Goal: Task Accomplishment & Management: Manage account settings

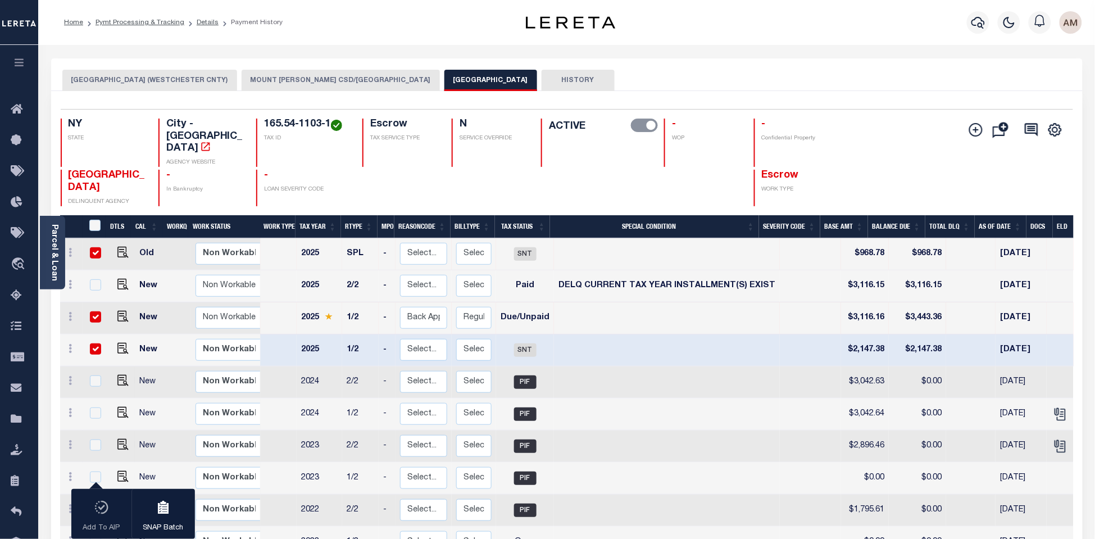
click at [704, 38] on div "Profile Sign out" at bounding box center [872, 22] width 430 height 39
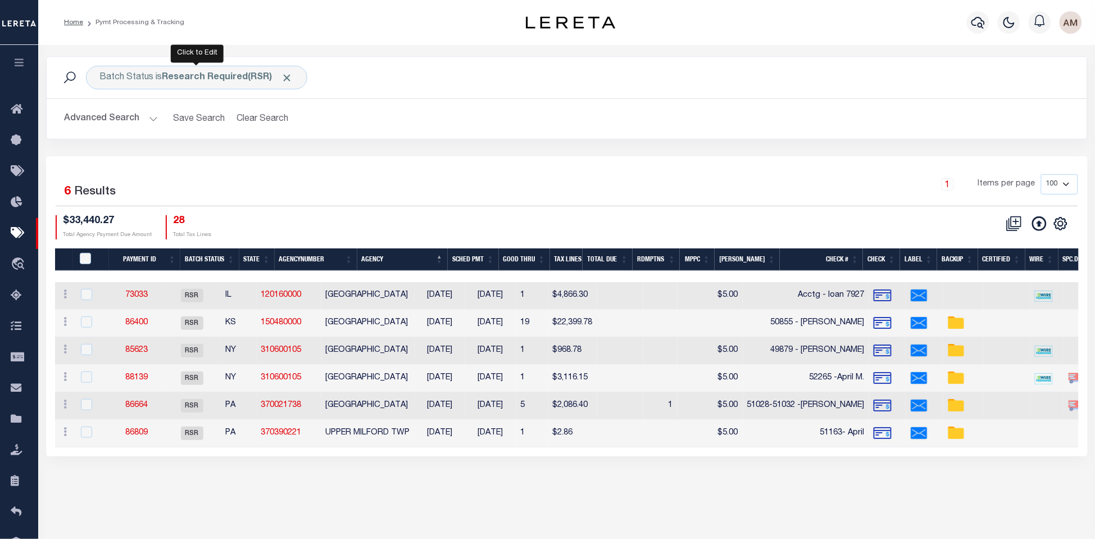
click at [161, 79] on div "Batch Status is Research Required(RSR)" at bounding box center [196, 78] width 221 height 24
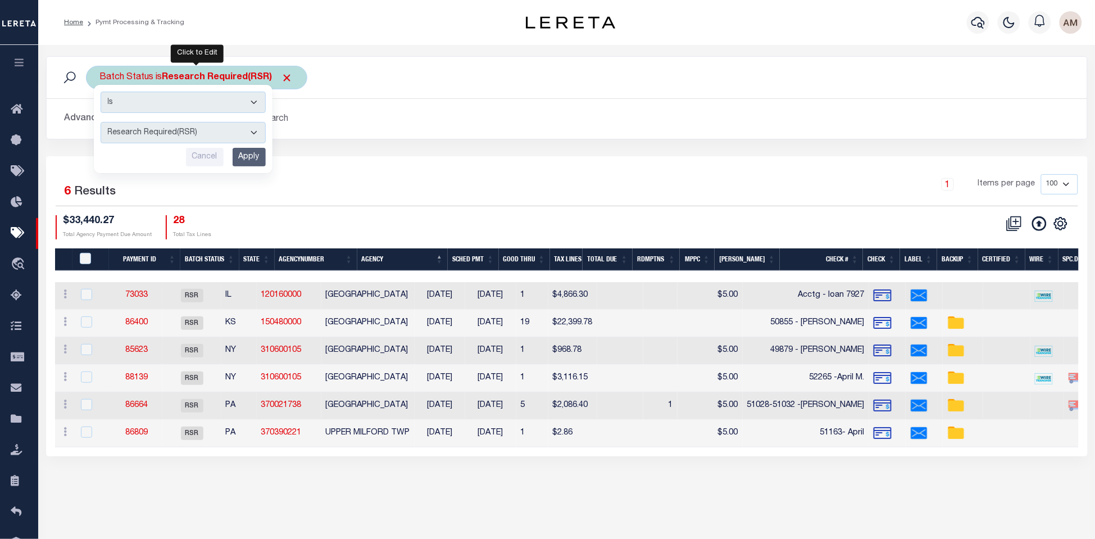
click at [184, 134] on select "Awaiting Funds (AWF) Cleared and Complete (CAC) New Check Needed (NCN) Payment …" at bounding box center [183, 132] width 165 height 21
select select "RCD"
click at [101, 122] on select "Awaiting Funds (AWF) Cleared and Complete (CAC) New Check Needed (NCN) Payment …" at bounding box center [183, 132] width 165 height 21
click at [254, 159] on input "Apply" at bounding box center [249, 157] width 33 height 19
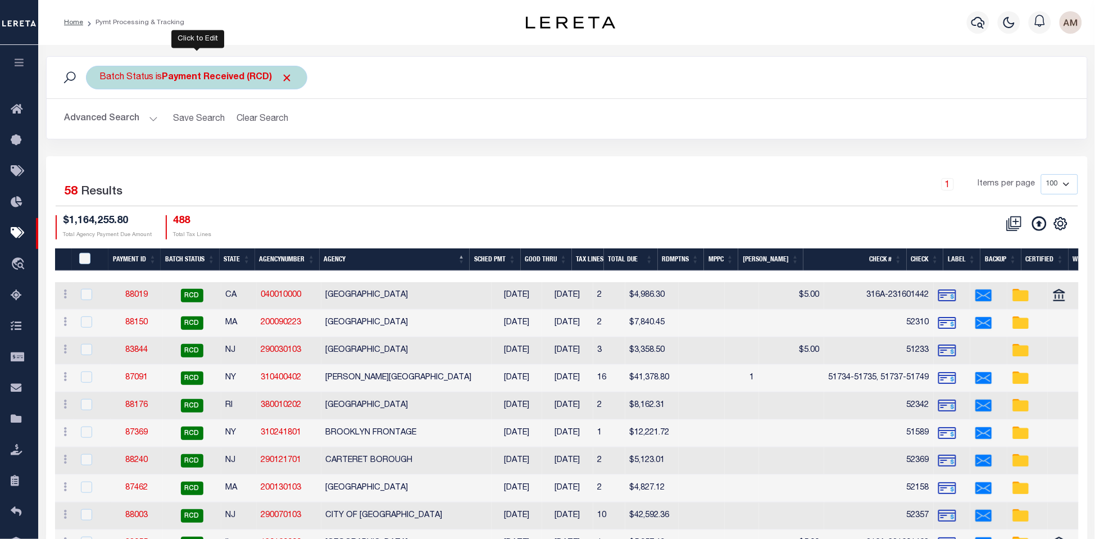
click at [225, 84] on div "Batch Status is Payment Received (RCD)" at bounding box center [196, 78] width 221 height 24
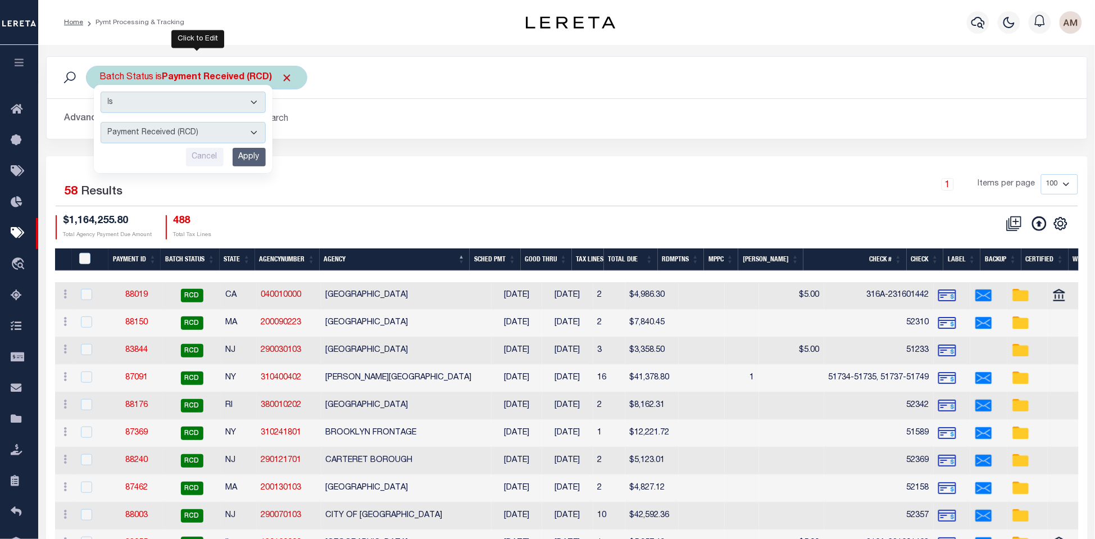
click at [224, 133] on select "Awaiting Funds (AWF) Cleared and Complete (CAC) New Check Needed (NCN) Payment …" at bounding box center [183, 132] width 165 height 21
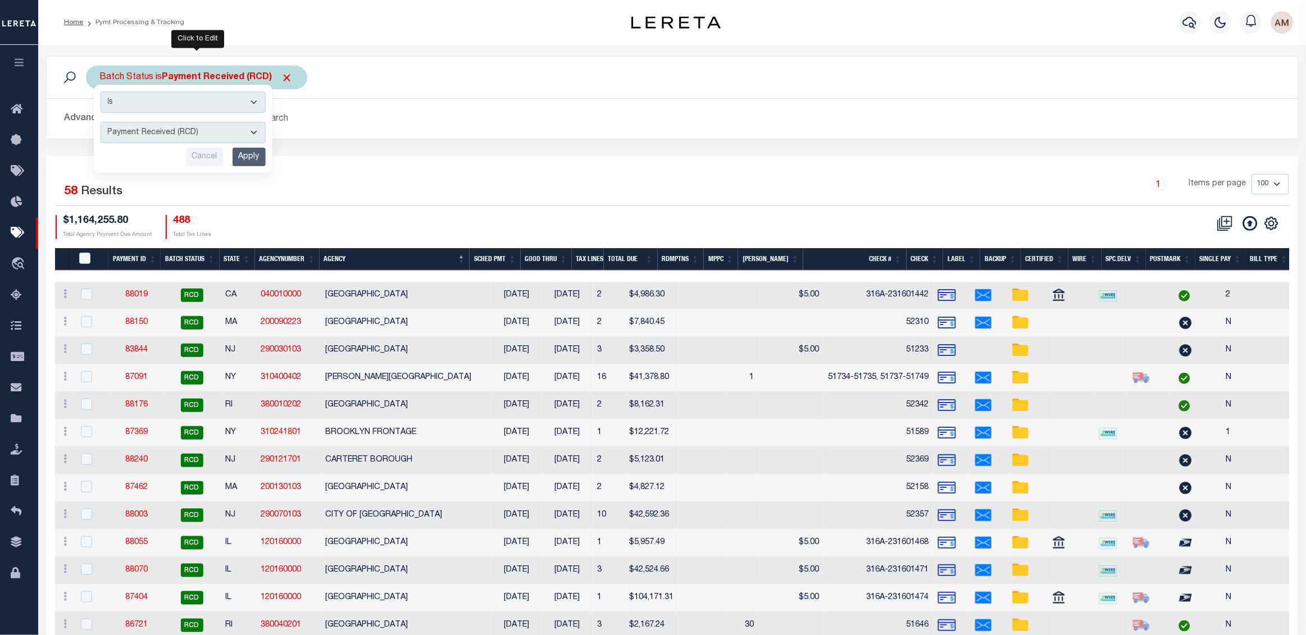
click at [192, 126] on select "Awaiting Funds (AWF) Cleared and Complete (CAC) New Check Needed (NCN) Payment …" at bounding box center [183, 132] width 165 height 21
select select "RSR"
click at [101, 122] on select "Awaiting Funds (AWF) Cleared and Complete (CAC) New Check Needed (NCN) Payment …" at bounding box center [183, 132] width 165 height 21
click at [255, 161] on input "Apply" at bounding box center [249, 157] width 33 height 19
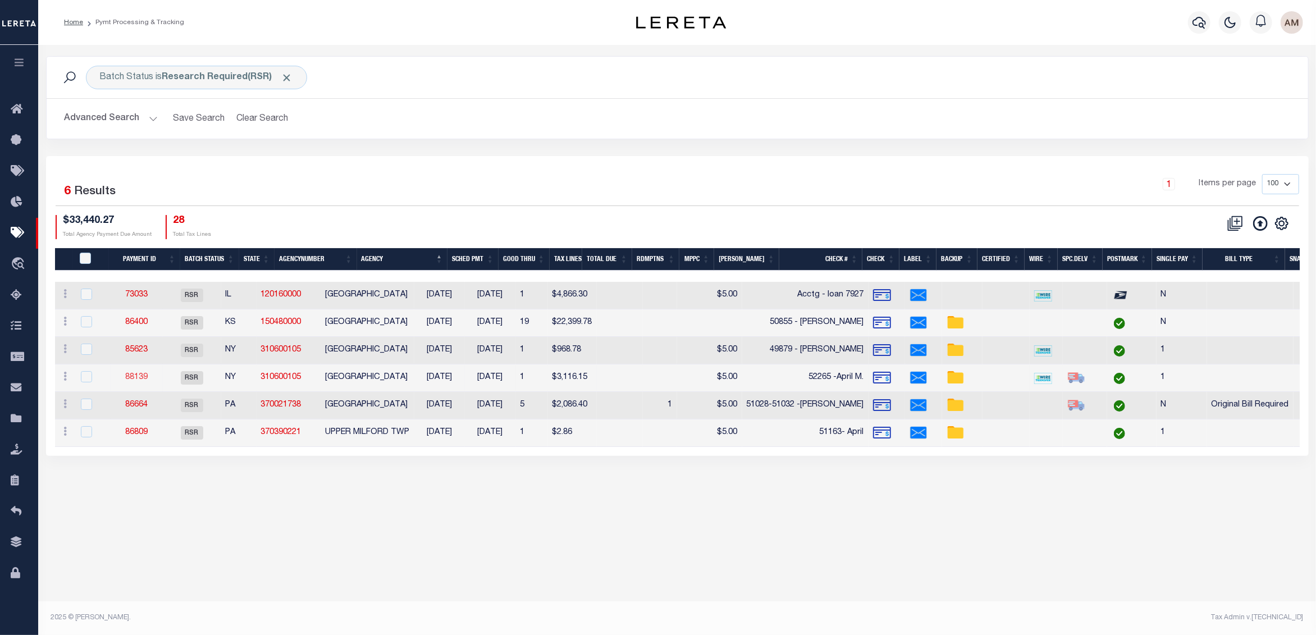
click at [142, 377] on link "88139" at bounding box center [136, 377] width 22 height 8
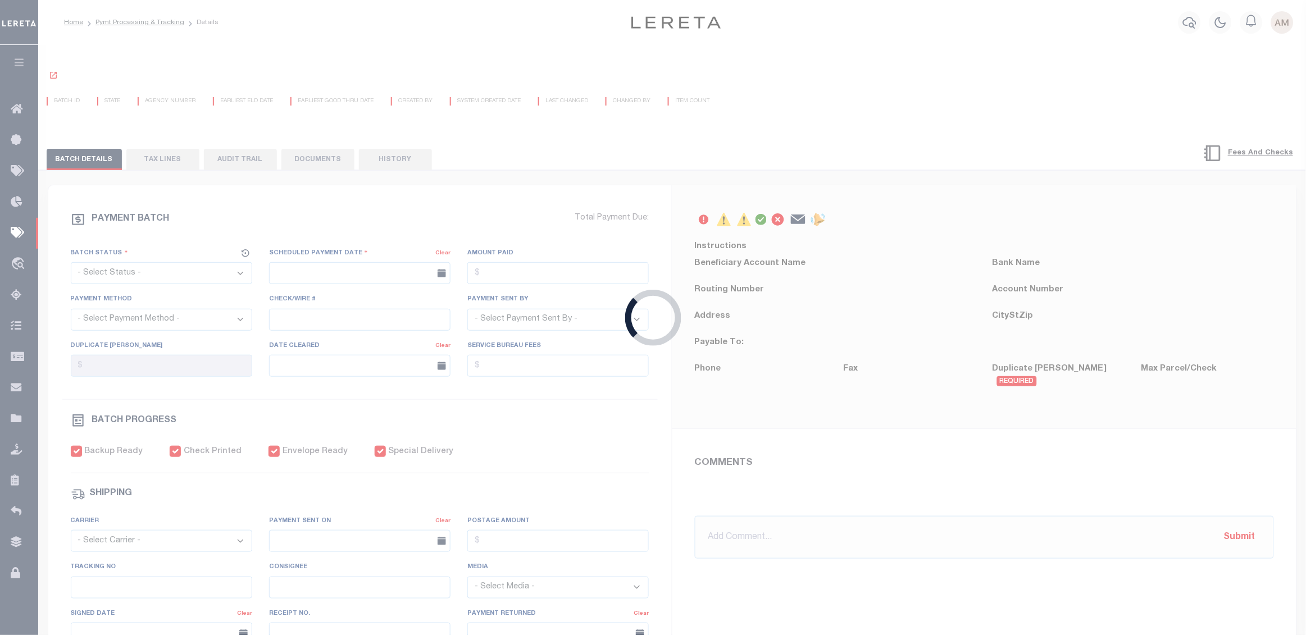
select select "RSR"
type input "[DATE]"
type input "$3,116.15"
select select "CHK"
type input "52265 -April M."
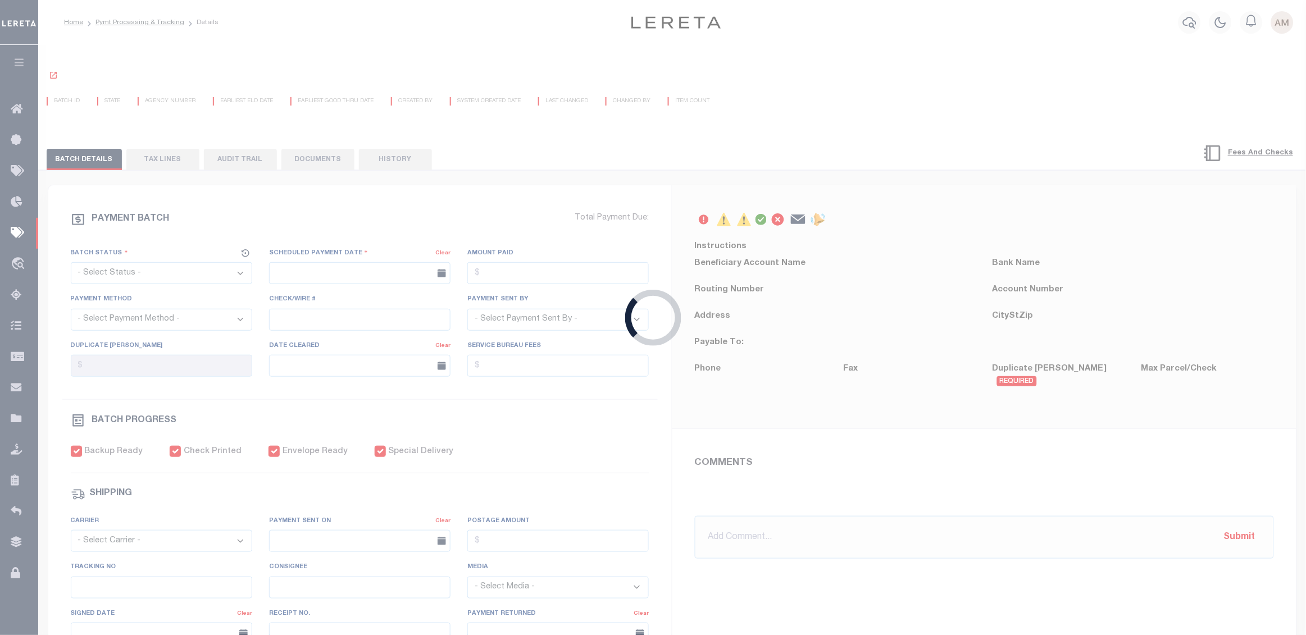
select select "[PERSON_NAME]"
checkbox input "true"
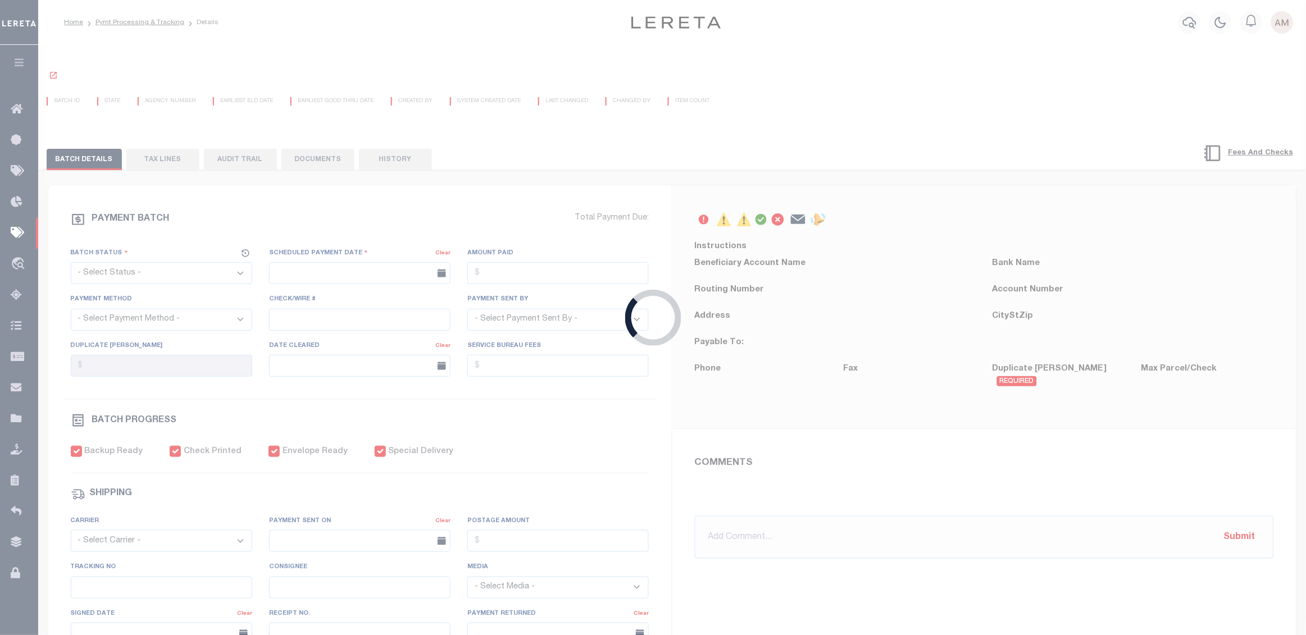
select select "FDX"
type input "[DATE]"
type input "$9.85"
type input "9205590111312635103993"
type input "1"
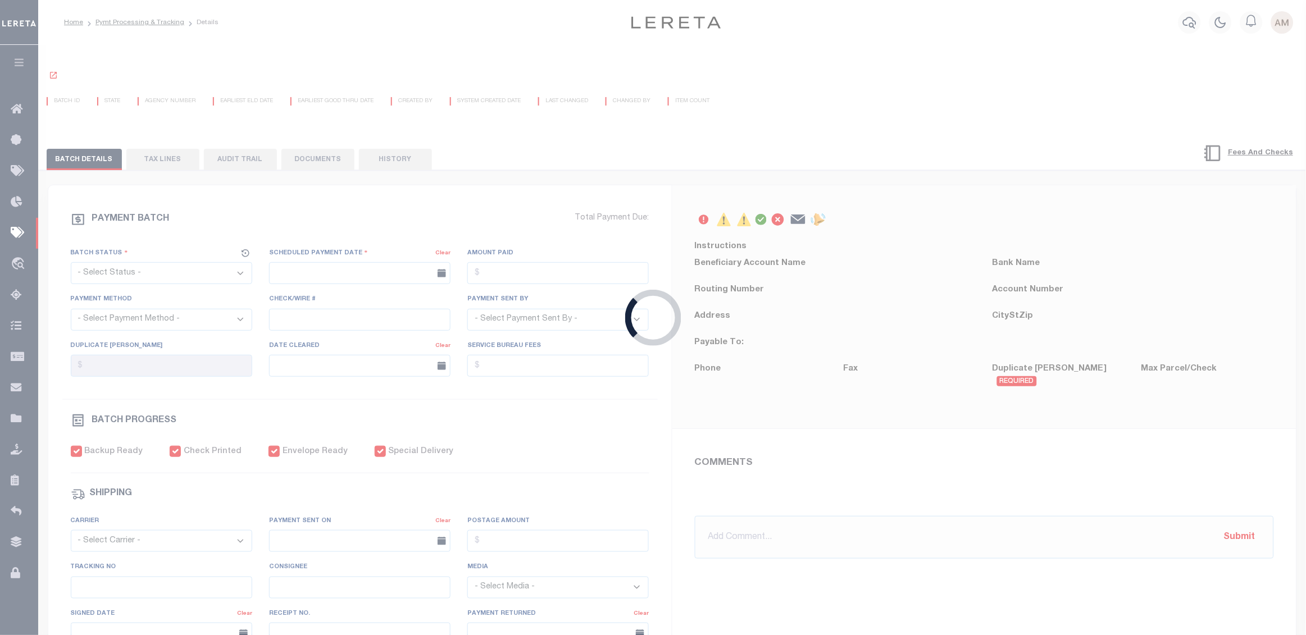
radio input "true"
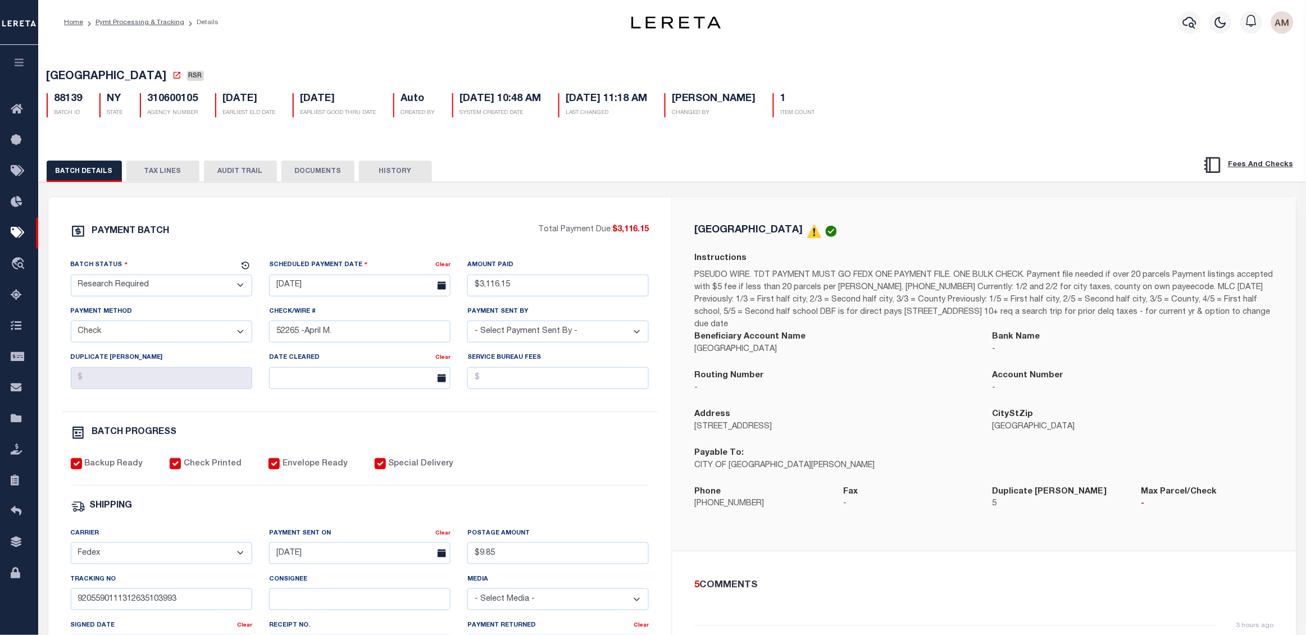
click at [159, 169] on button "TAX LINES" at bounding box center [162, 171] width 73 height 21
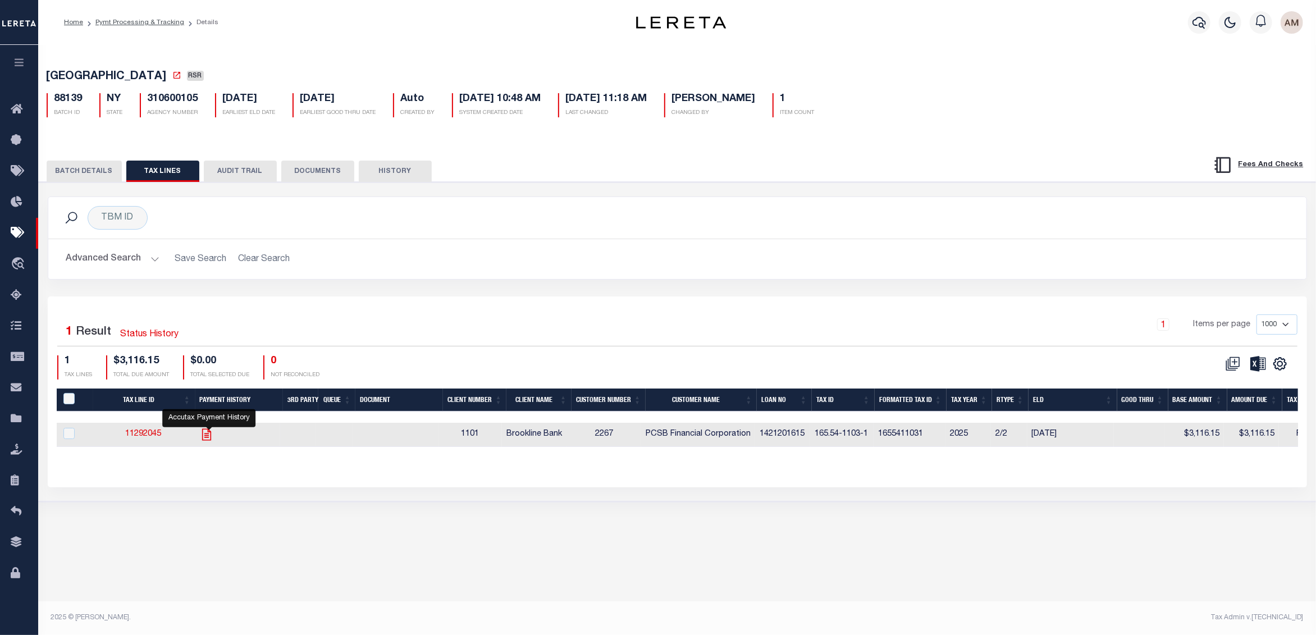
click at [205, 435] on icon "" at bounding box center [206, 435] width 9 height 12
checkbox input "true"
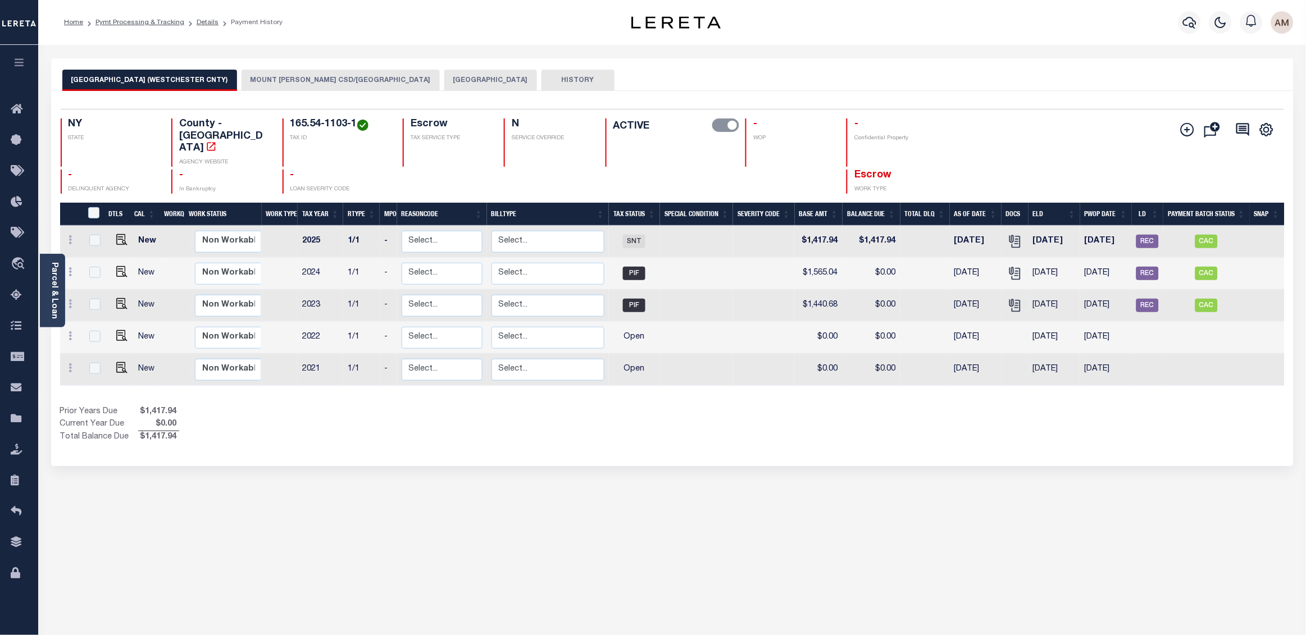
click at [466, 85] on button "[GEOGRAPHIC_DATA]" at bounding box center [490, 80] width 93 height 21
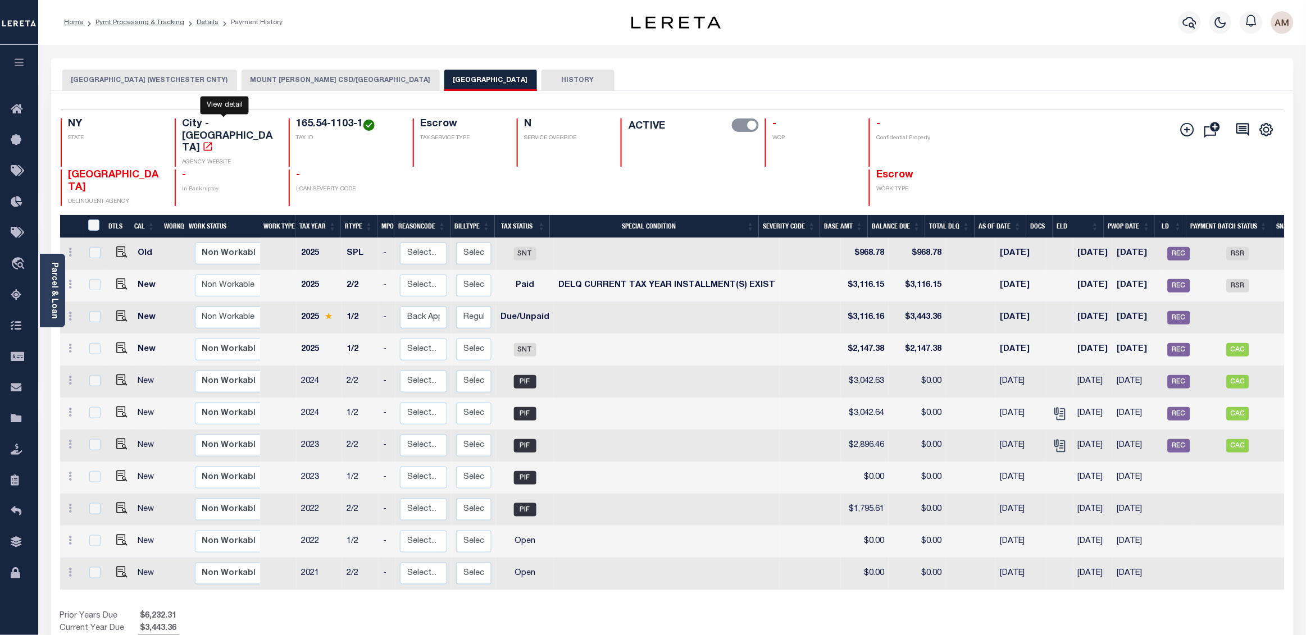
click at [213, 141] on icon "" at bounding box center [207, 146] width 11 height 11
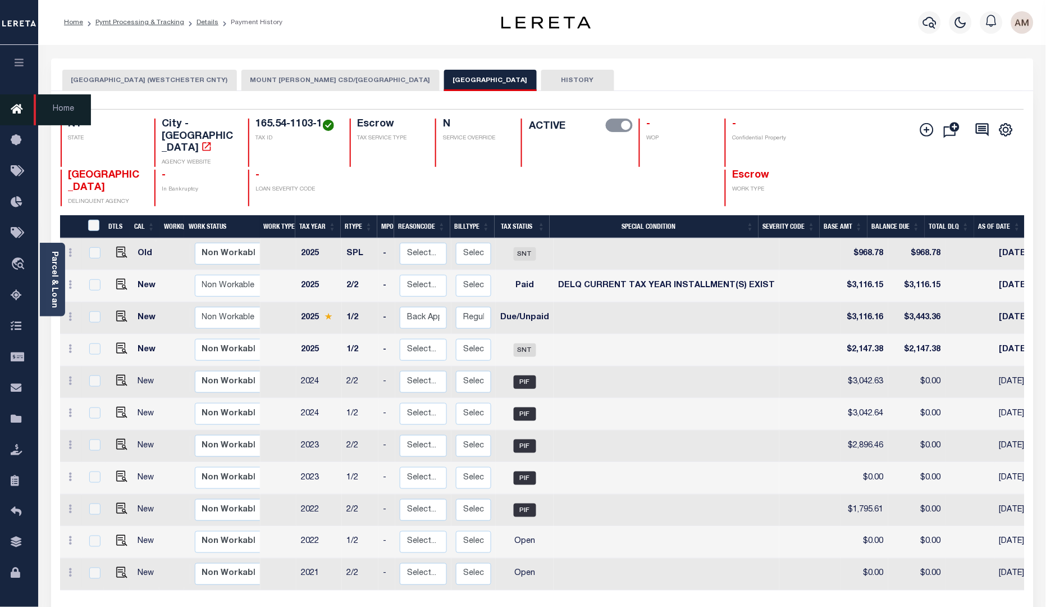
click at [13, 124] on link "Home" at bounding box center [19, 109] width 38 height 31
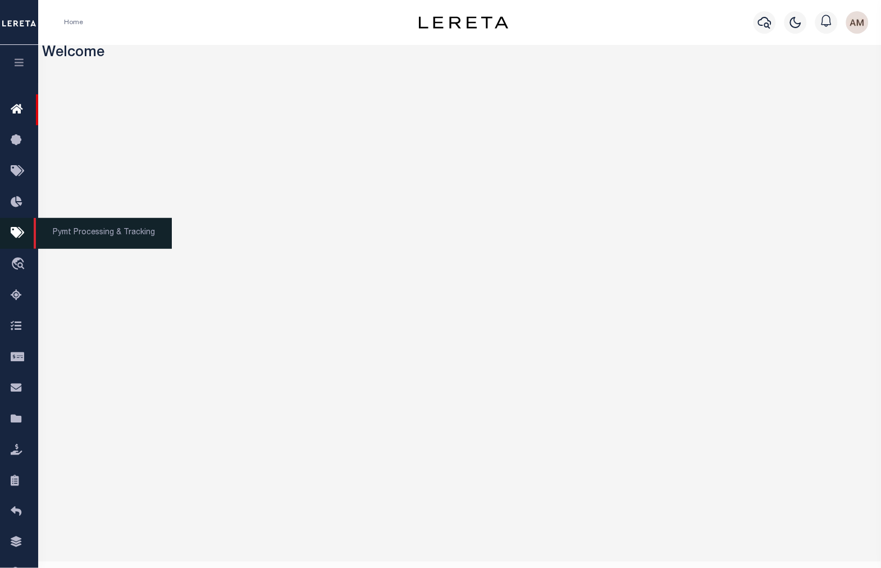
click at [16, 239] on icon at bounding box center [20, 233] width 18 height 14
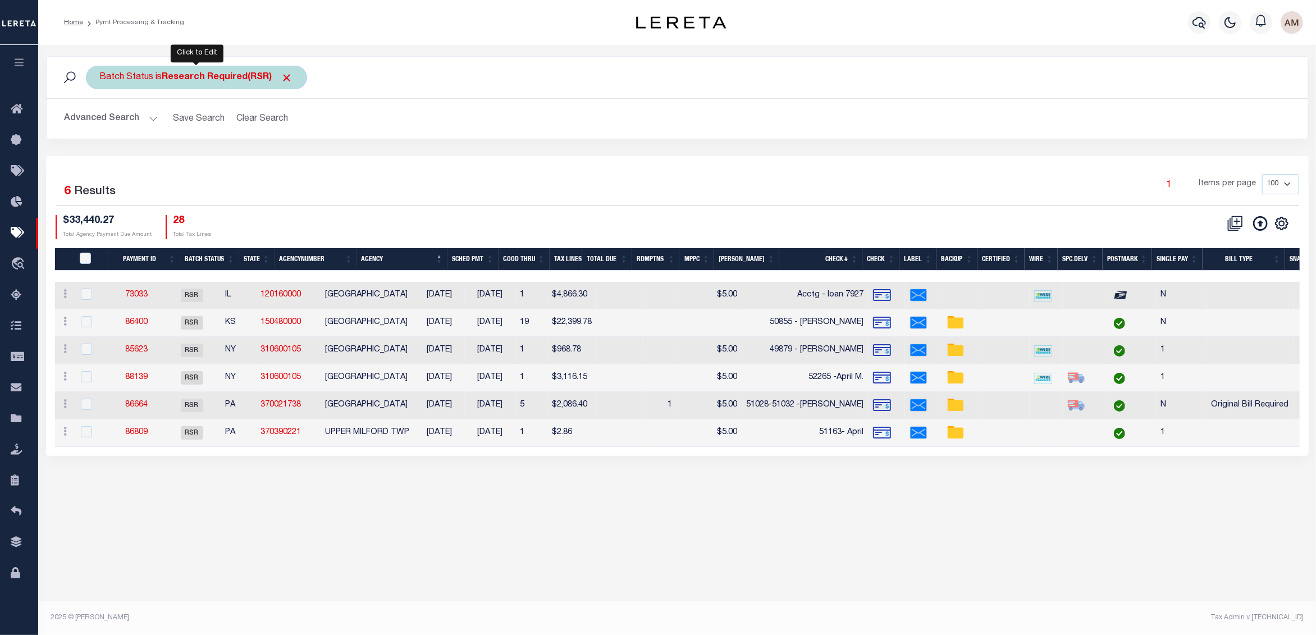
click at [190, 78] on b "Research Required(RSR)" at bounding box center [227, 77] width 131 height 9
click at [218, 139] on select "Awaiting Funds (AWF) Cleared and Complete (CAC) New Check Needed (NCN) Payment …" at bounding box center [183, 132] width 165 height 21
select select "RCD"
click at [101, 122] on select "Awaiting Funds (AWF) Cleared and Complete (CAC) New Check Needed (NCN) Payment …" at bounding box center [183, 132] width 165 height 21
click at [250, 162] on input "Apply" at bounding box center [249, 157] width 33 height 19
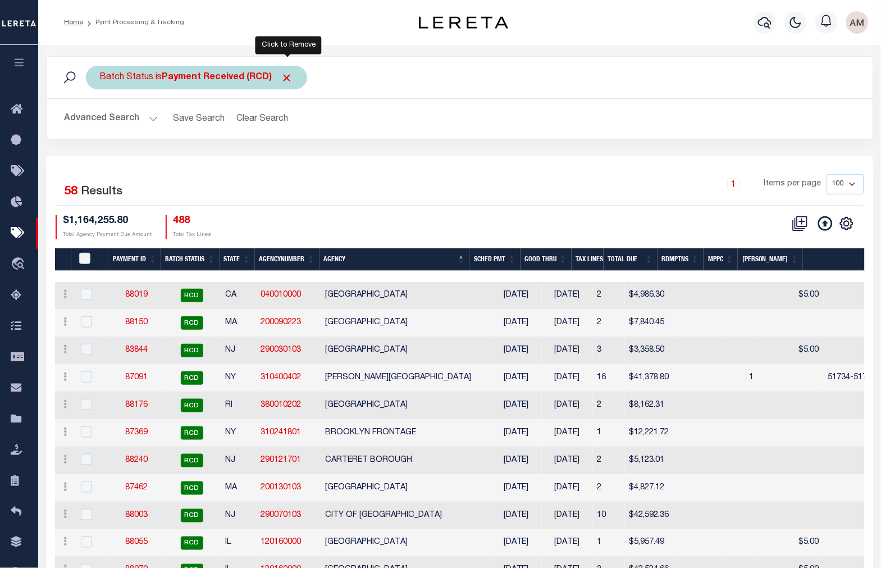
click at [285, 76] on span "Click to Remove" at bounding box center [287, 78] width 12 height 12
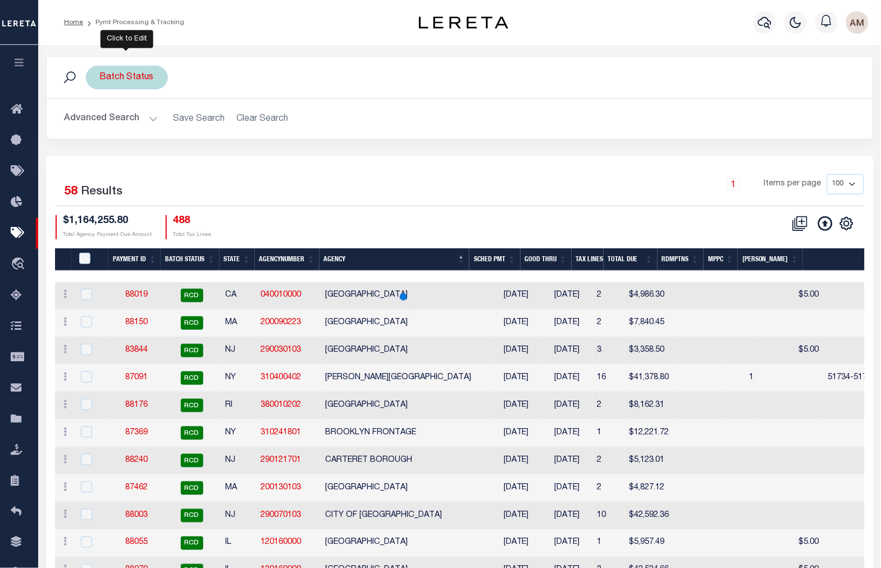
click at [107, 85] on div "Batch Status" at bounding box center [127, 78] width 82 height 24
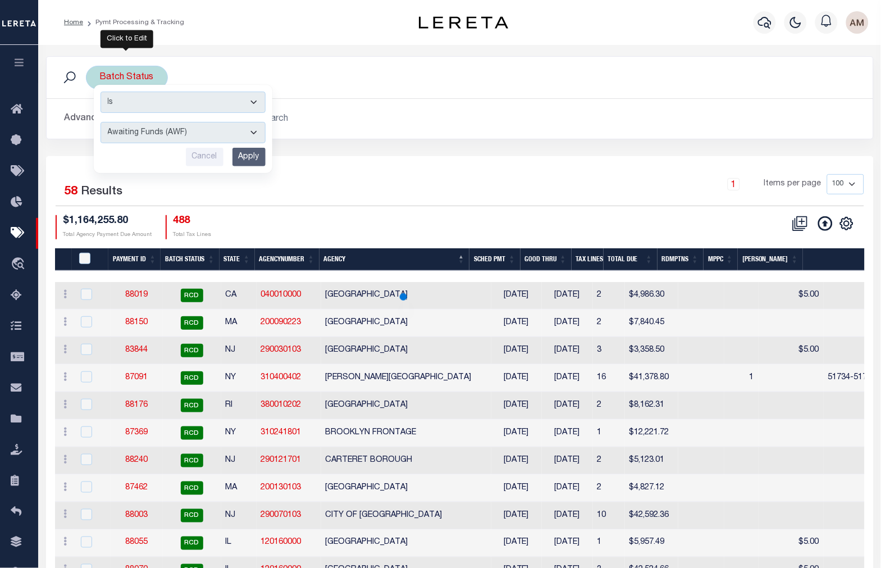
drag, startPoint x: 126, startPoint y: 136, endPoint x: 126, endPoint y: 144, distance: 7.9
click at [126, 136] on select "Awaiting Funds (AWF) Cleared and Complete (CAC) New Check Needed (NCN) Payment …" at bounding box center [183, 132] width 165 height 21
select select "RSR"
click at [101, 122] on select "Awaiting Funds (AWF) Cleared and Complete (CAC) New Check Needed (NCN) Payment …" at bounding box center [183, 132] width 165 height 21
click at [250, 151] on input "Apply" at bounding box center [249, 157] width 33 height 19
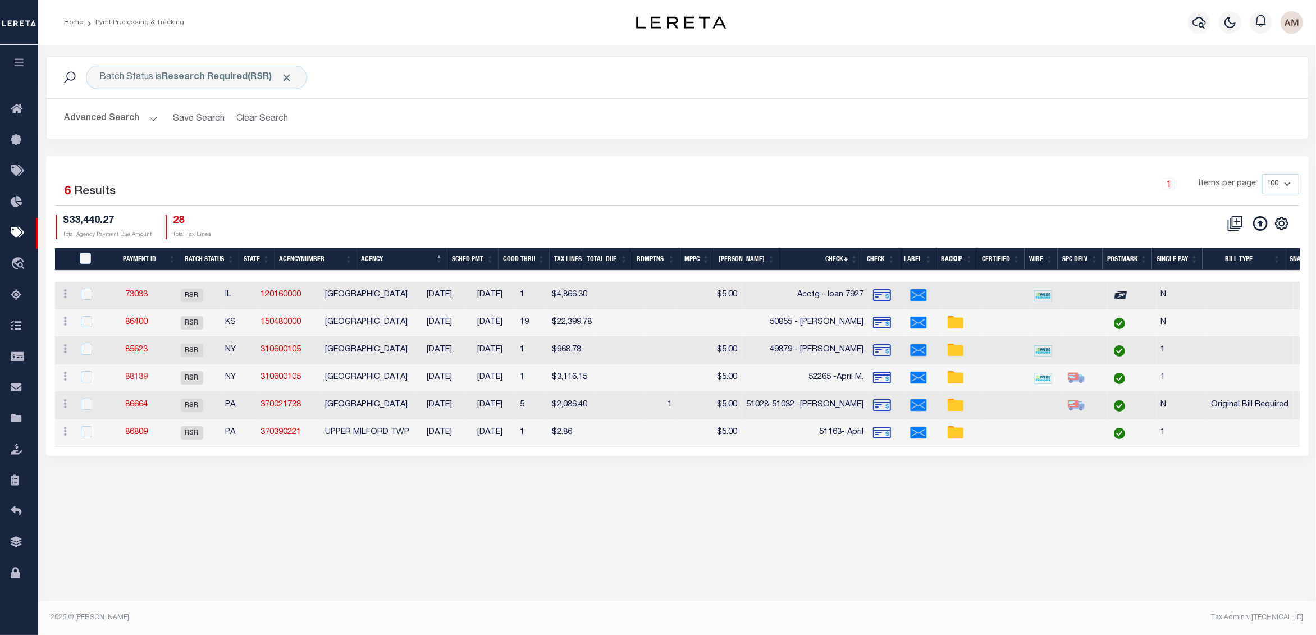
click at [148, 378] on link "88139" at bounding box center [136, 377] width 22 height 8
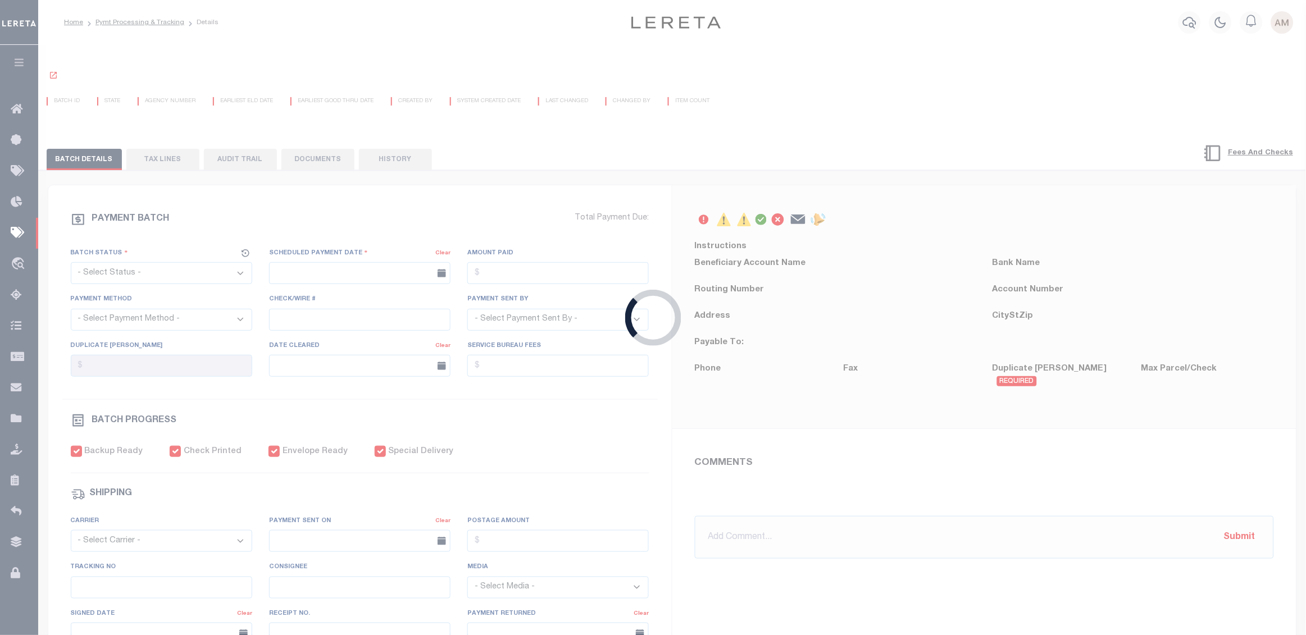
select select "RSR"
type input "[DATE]"
type input "$3,116.15"
select select "CHK"
type input "52265 -April M."
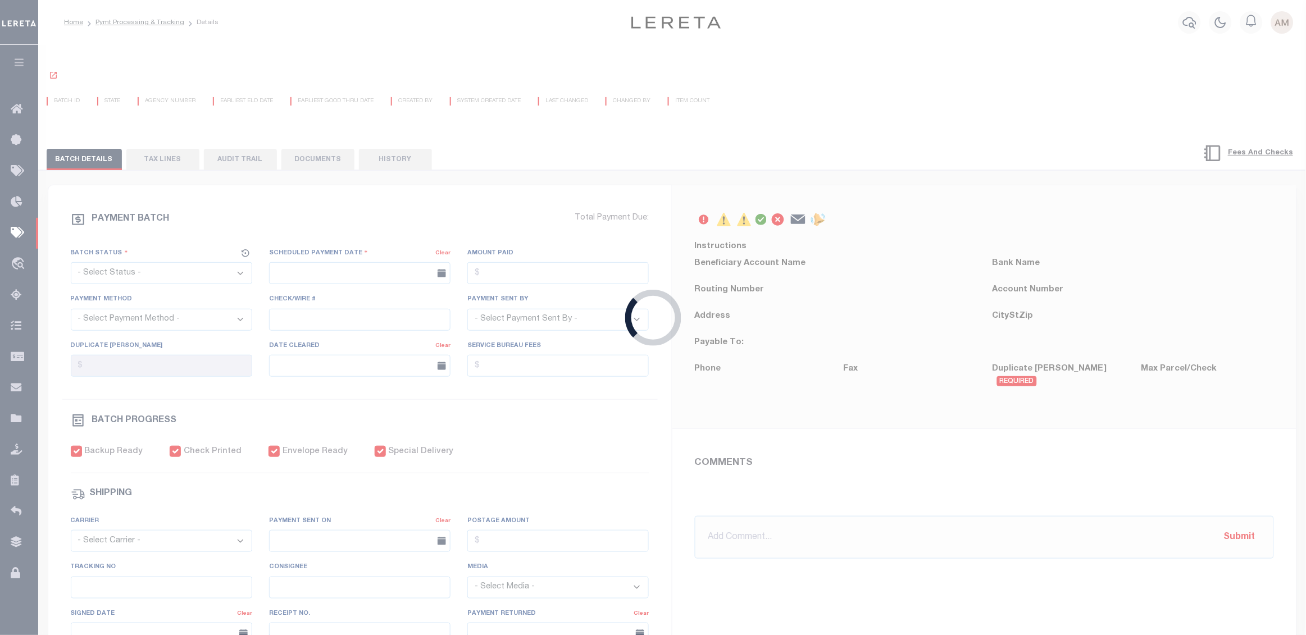
select select "[PERSON_NAME]"
checkbox input "true"
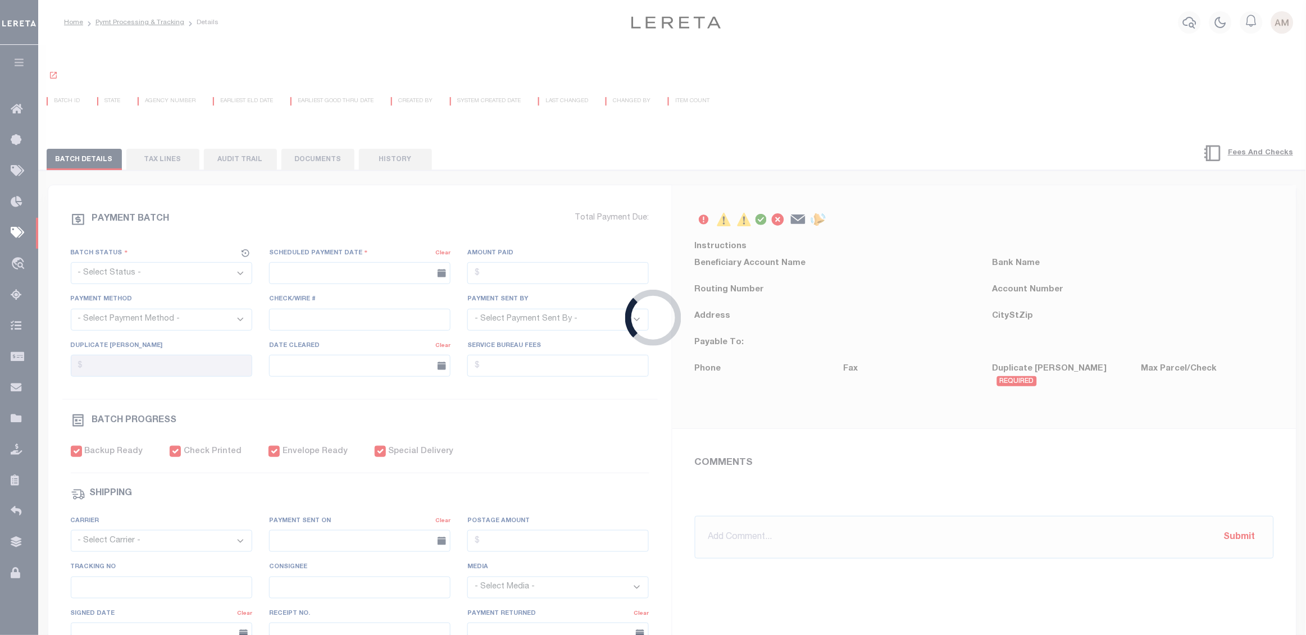
select select "FDX"
type input "[DATE]"
type input "$9.85"
type input "9205590111312635103993"
type input "1"
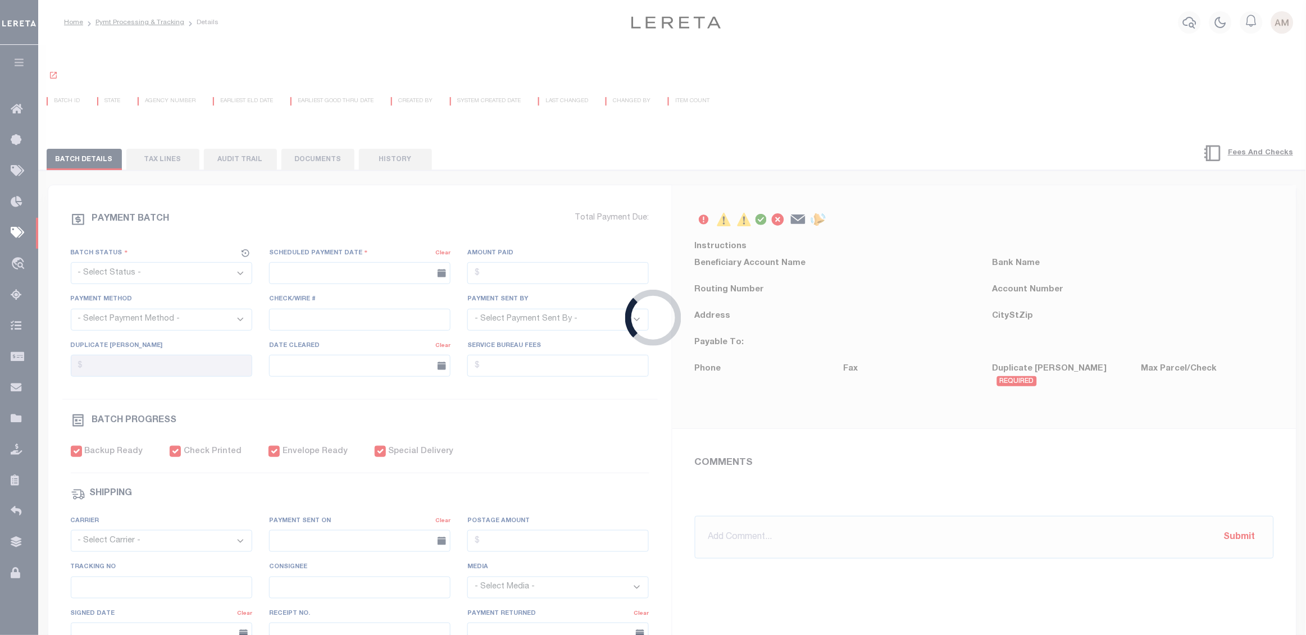
radio input "true"
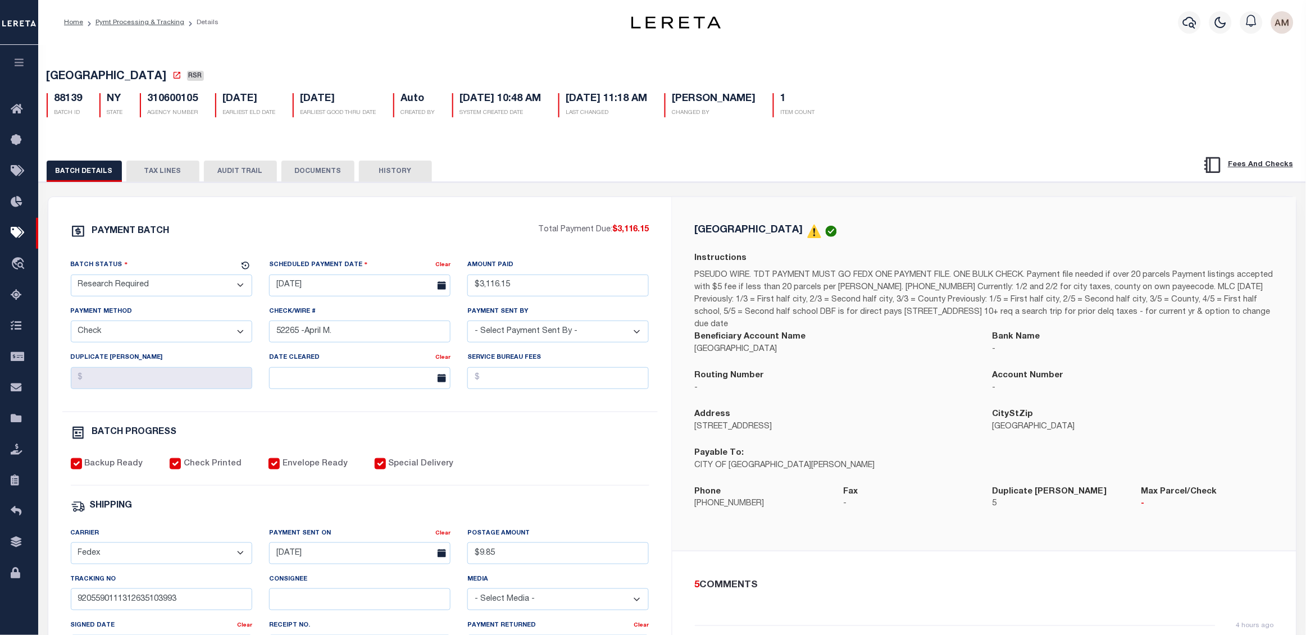
click at [288, 176] on button "DOCUMENTS" at bounding box center [317, 171] width 73 height 21
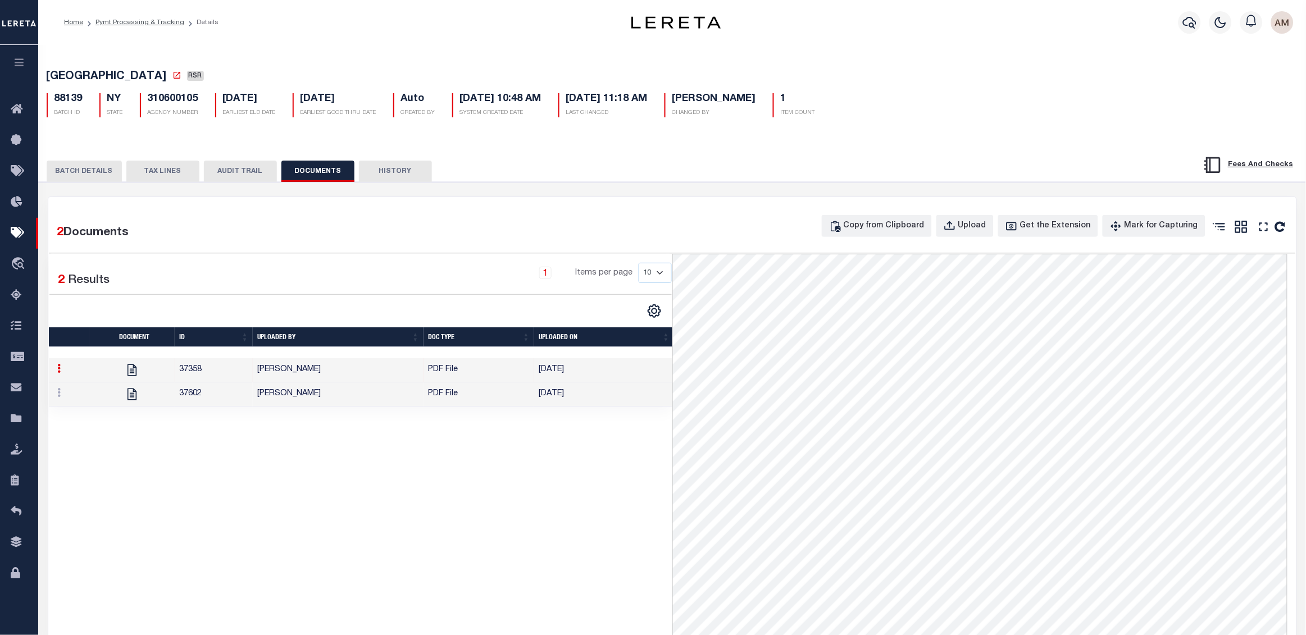
click at [147, 179] on button "TAX LINES" at bounding box center [162, 171] width 73 height 21
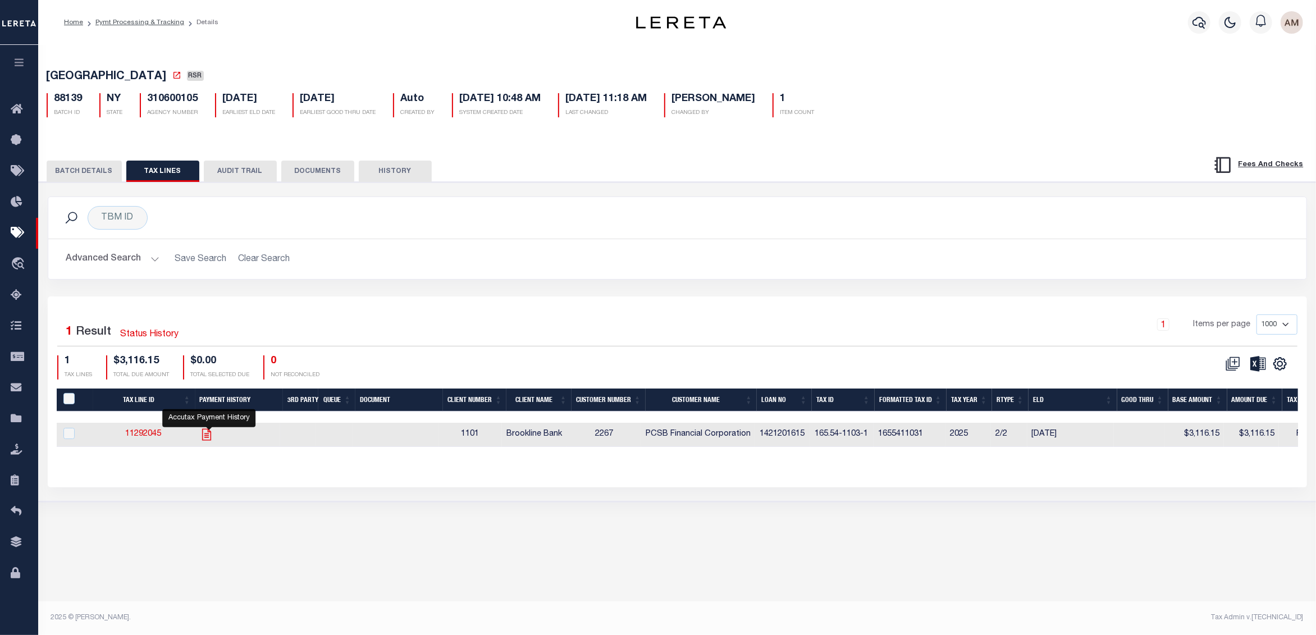
click at [214, 438] on icon "" at bounding box center [206, 434] width 15 height 15
checkbox input "true"
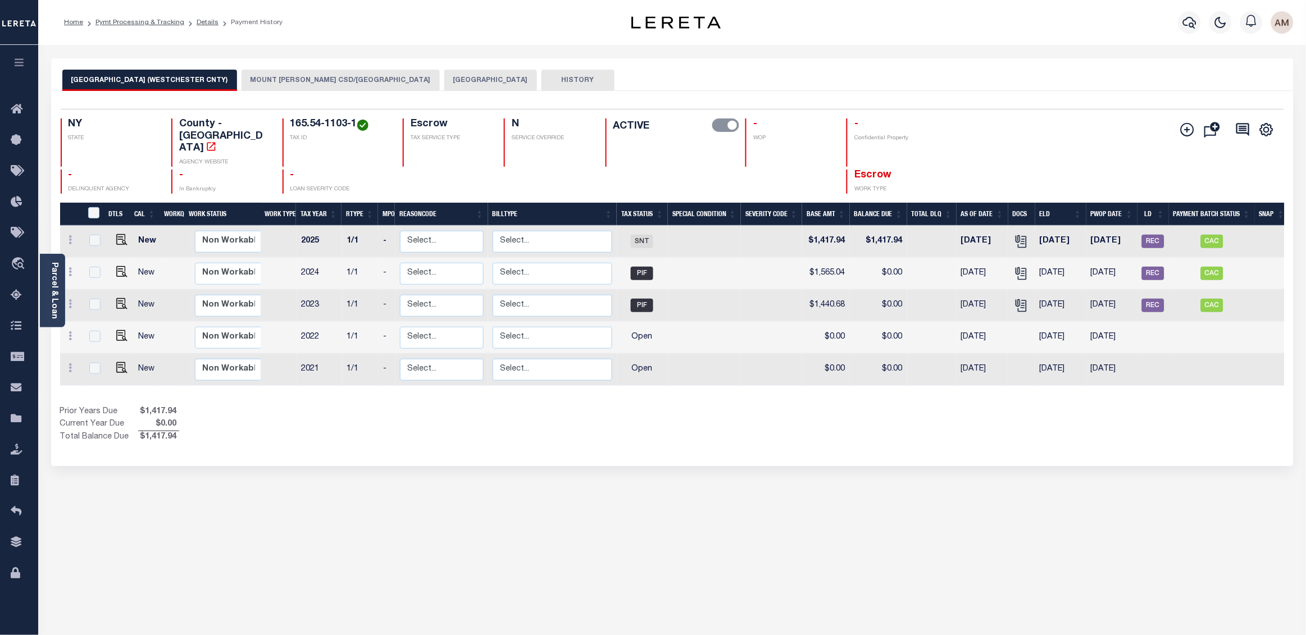
click at [444, 74] on button "[GEOGRAPHIC_DATA]" at bounding box center [490, 80] width 93 height 21
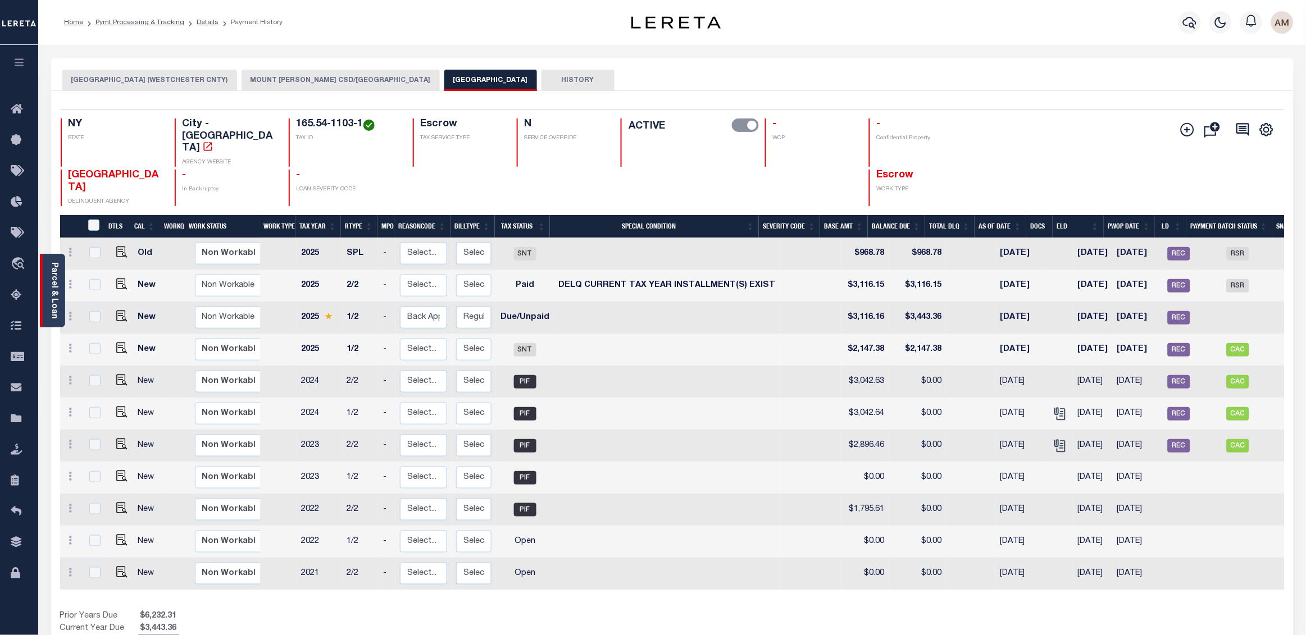
click at [56, 289] on link "Parcel & Loan" at bounding box center [54, 290] width 8 height 57
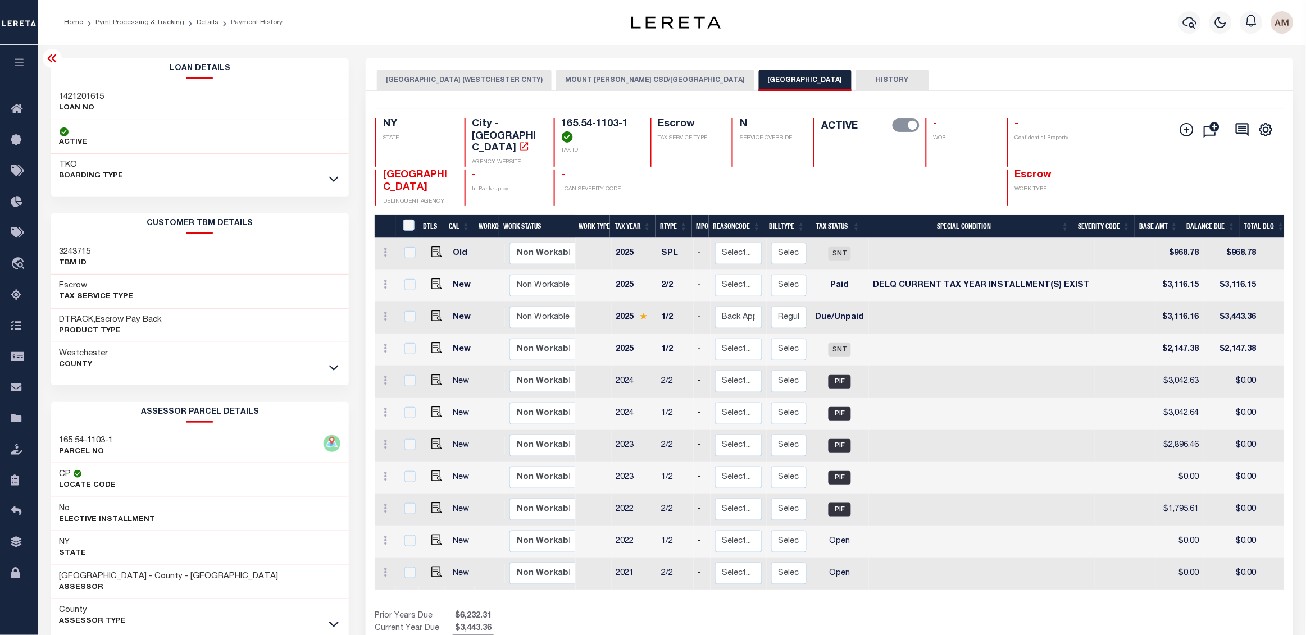
click at [328, 364] on link at bounding box center [333, 367] width 13 height 8
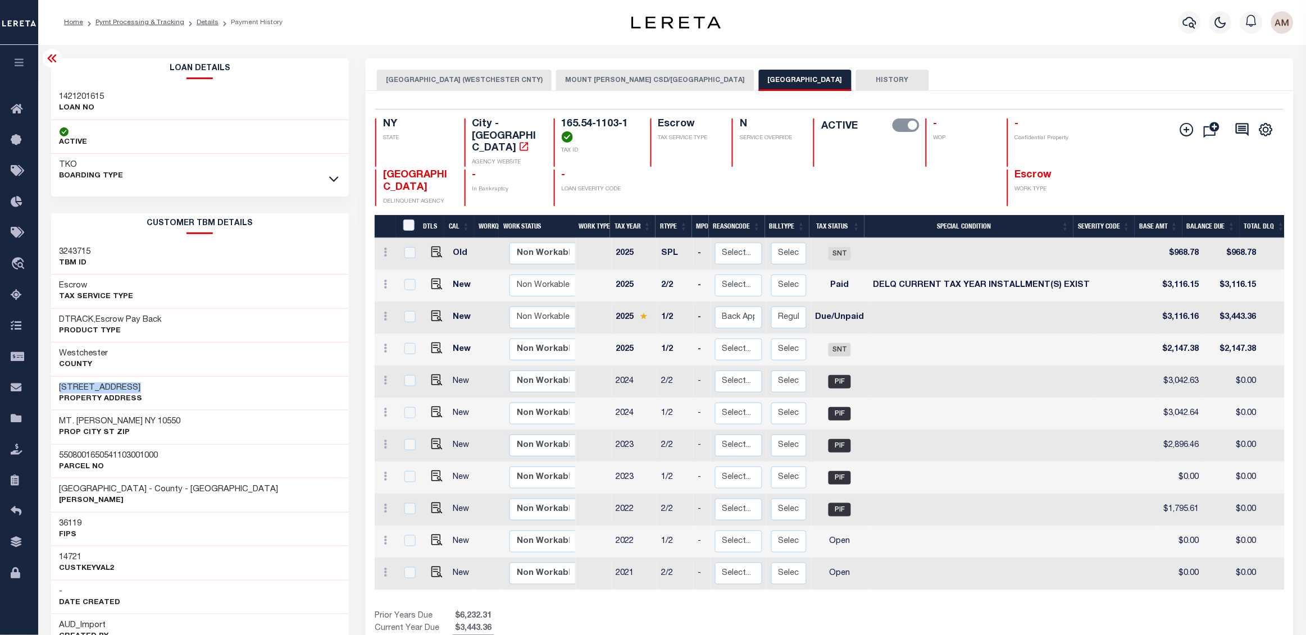
drag, startPoint x: 145, startPoint y: 386, endPoint x: 49, endPoint y: 386, distance: 96.0
click at [49, 386] on div "Loan Details 1421201615 LOAN NO TKO" at bounding box center [200, 562] width 315 height 1008
copy h3 "17 W LINCOLN AVE"
